Goal: Task Accomplishment & Management: Manage account settings

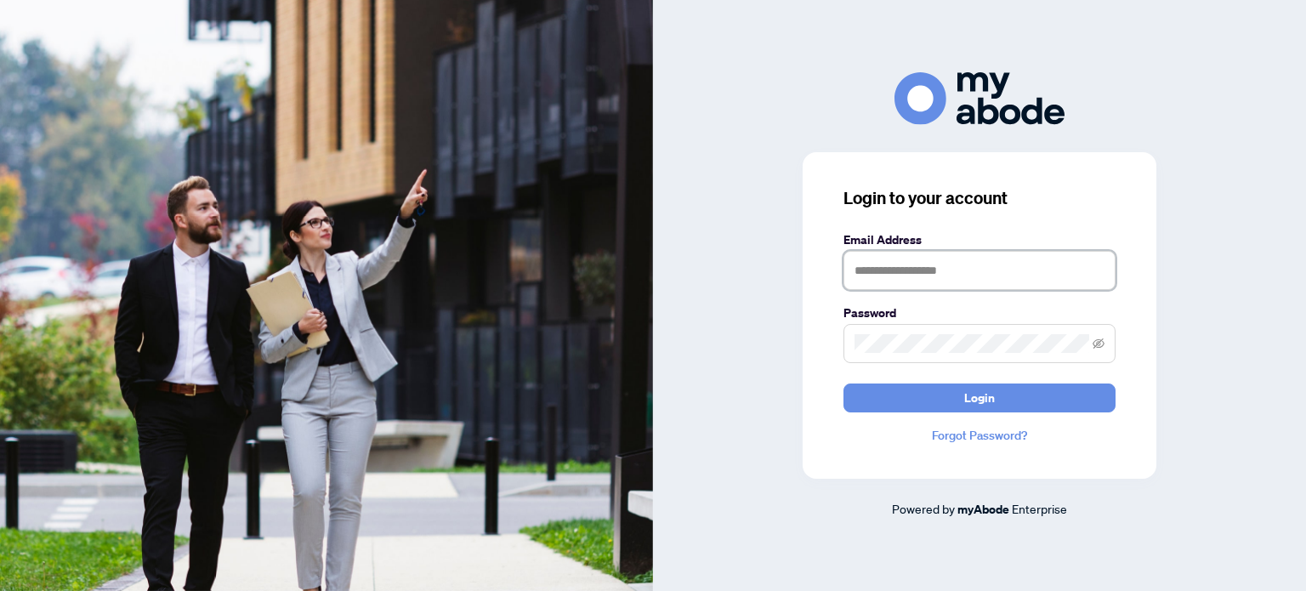
click at [1007, 269] on input "text" at bounding box center [979, 270] width 272 height 39
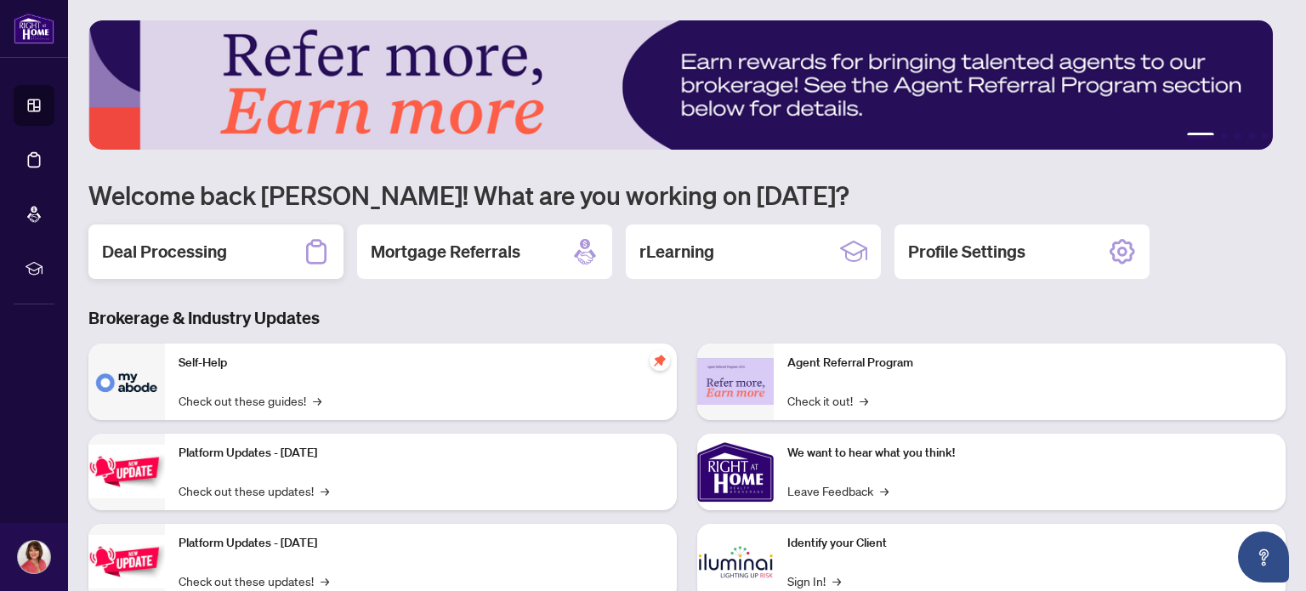
click at [213, 252] on h2 "Deal Processing" at bounding box center [164, 252] width 125 height 24
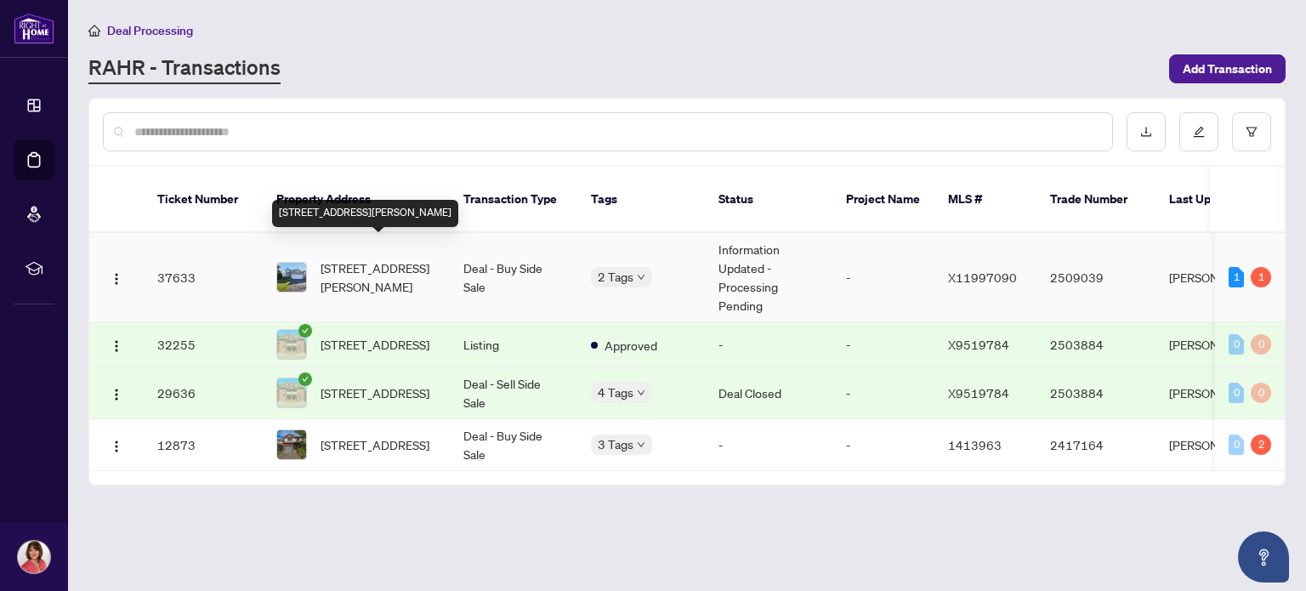
click at [361, 258] on span "1308 Matheson Rd, Ottawa, Ontario K1J 1A8, Canada" at bounding box center [378, 276] width 116 height 37
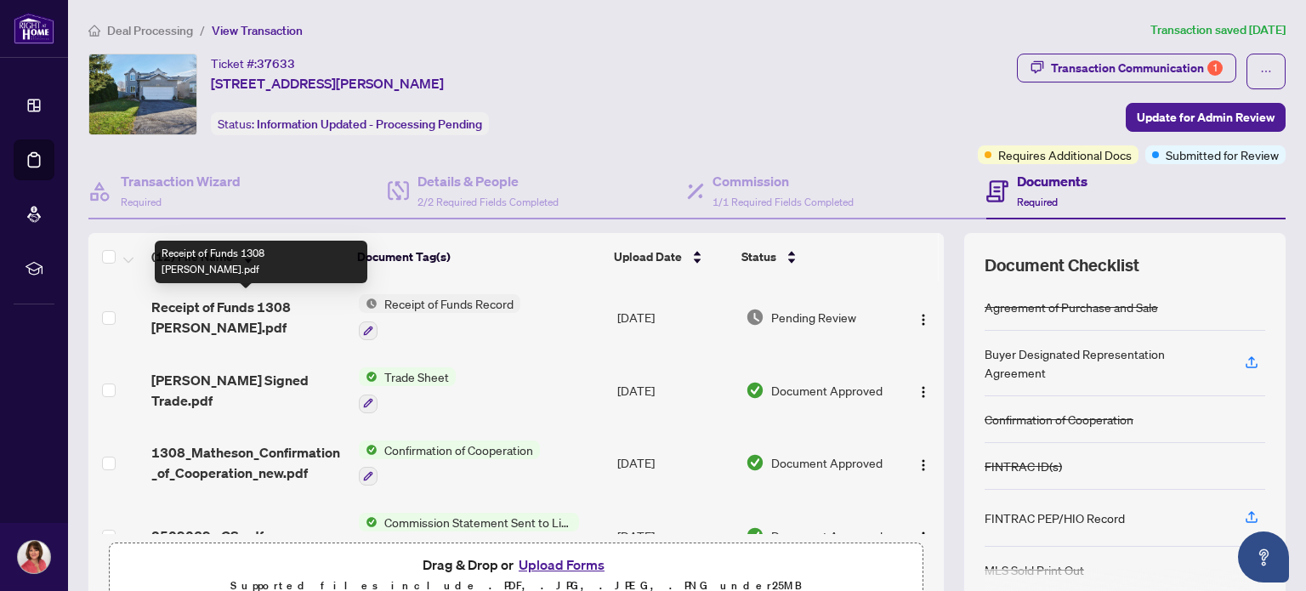
click at [179, 302] on span "Receipt of Funds 1308 Matheson.pdf" at bounding box center [247, 317] width 193 height 41
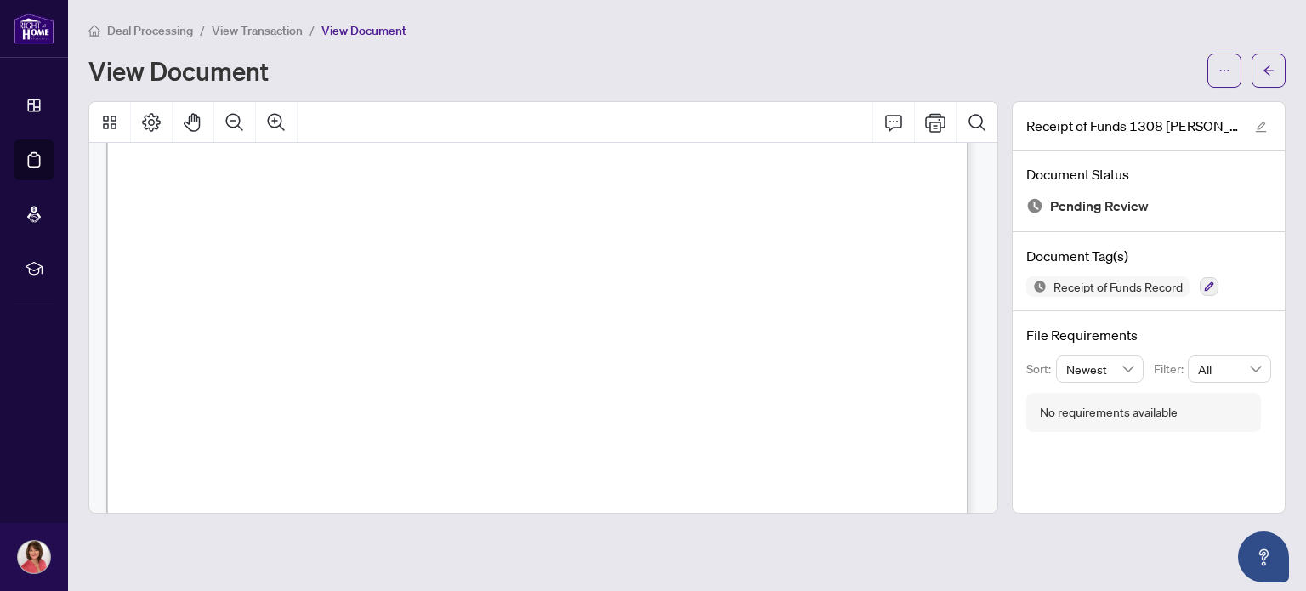
scroll to position [425, 0]
